Goal: Task Accomplishment & Management: Complete application form

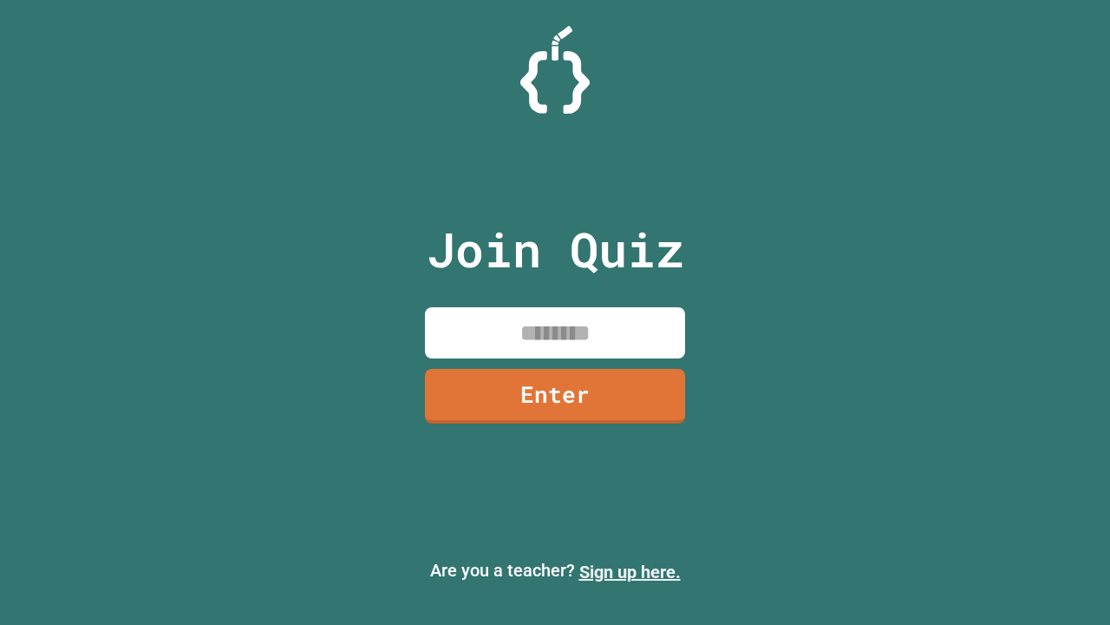
click at [630, 572] on link "Sign up here." at bounding box center [629, 571] width 101 height 21
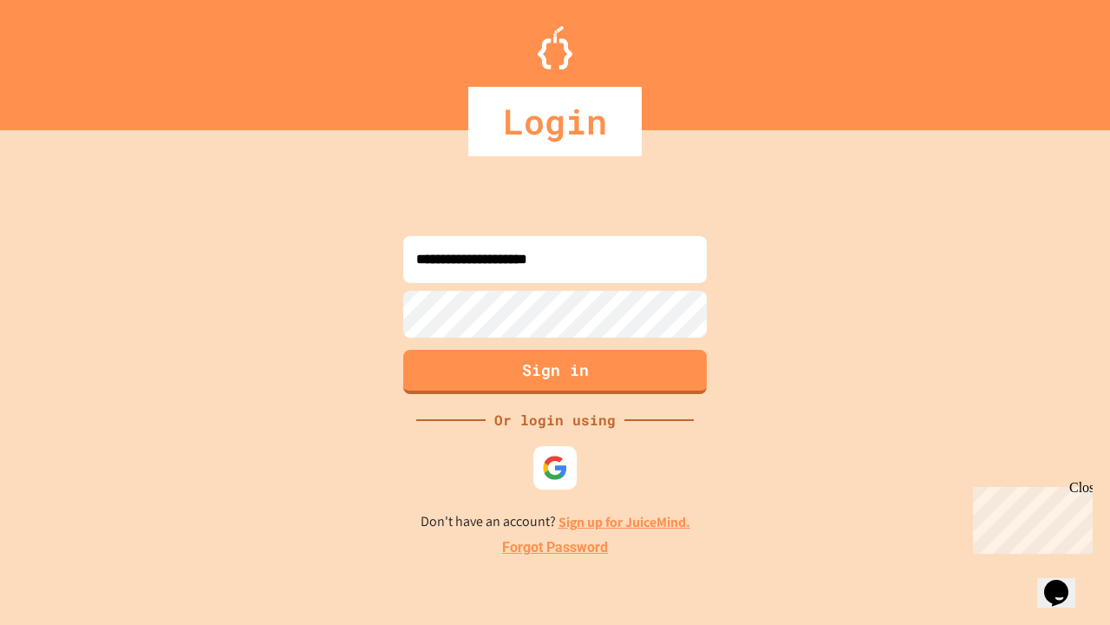
type input "**********"
